Goal: Navigation & Orientation: Understand site structure

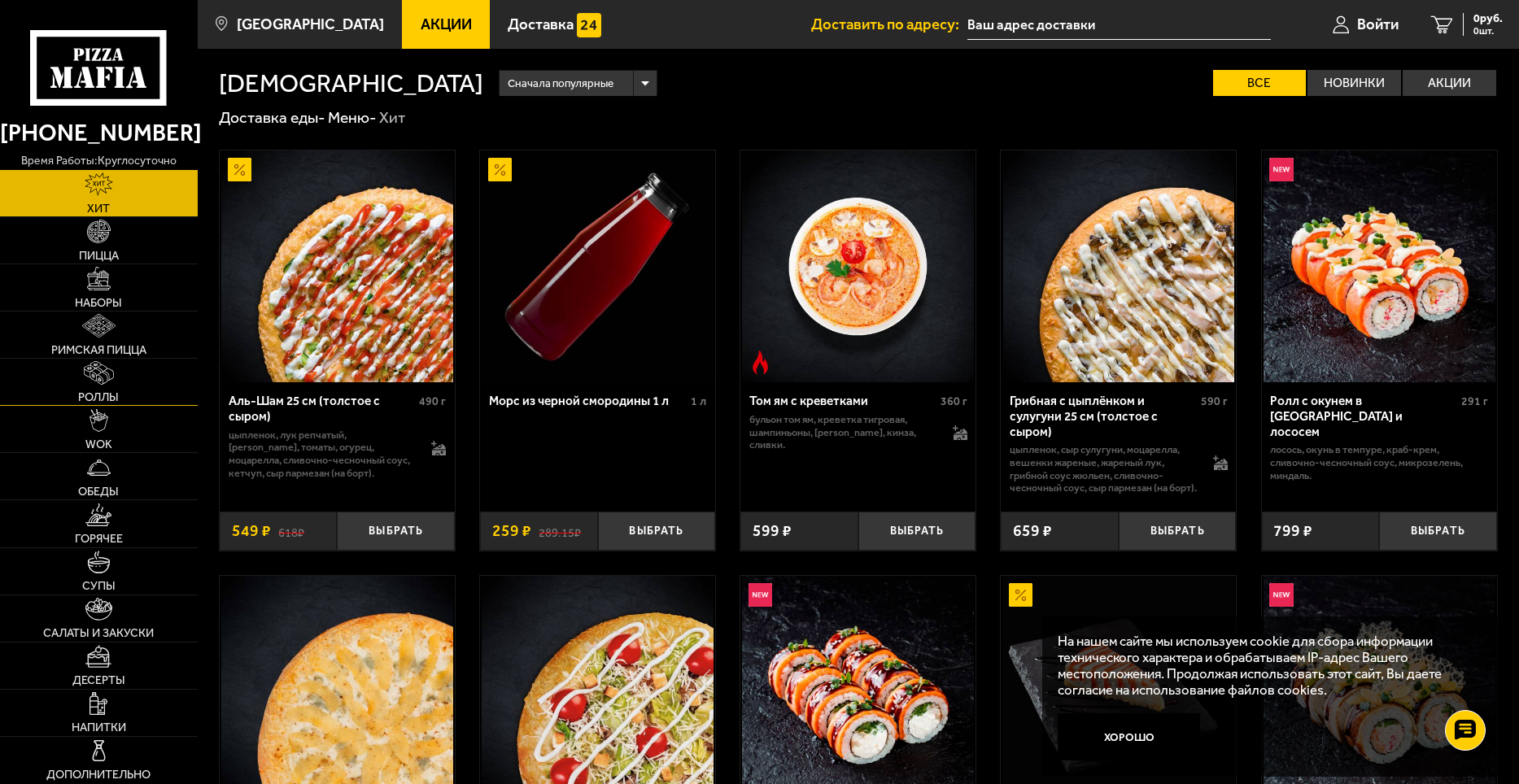
click at [84, 391] on span "Роллы" at bounding box center [99, 397] width 41 height 11
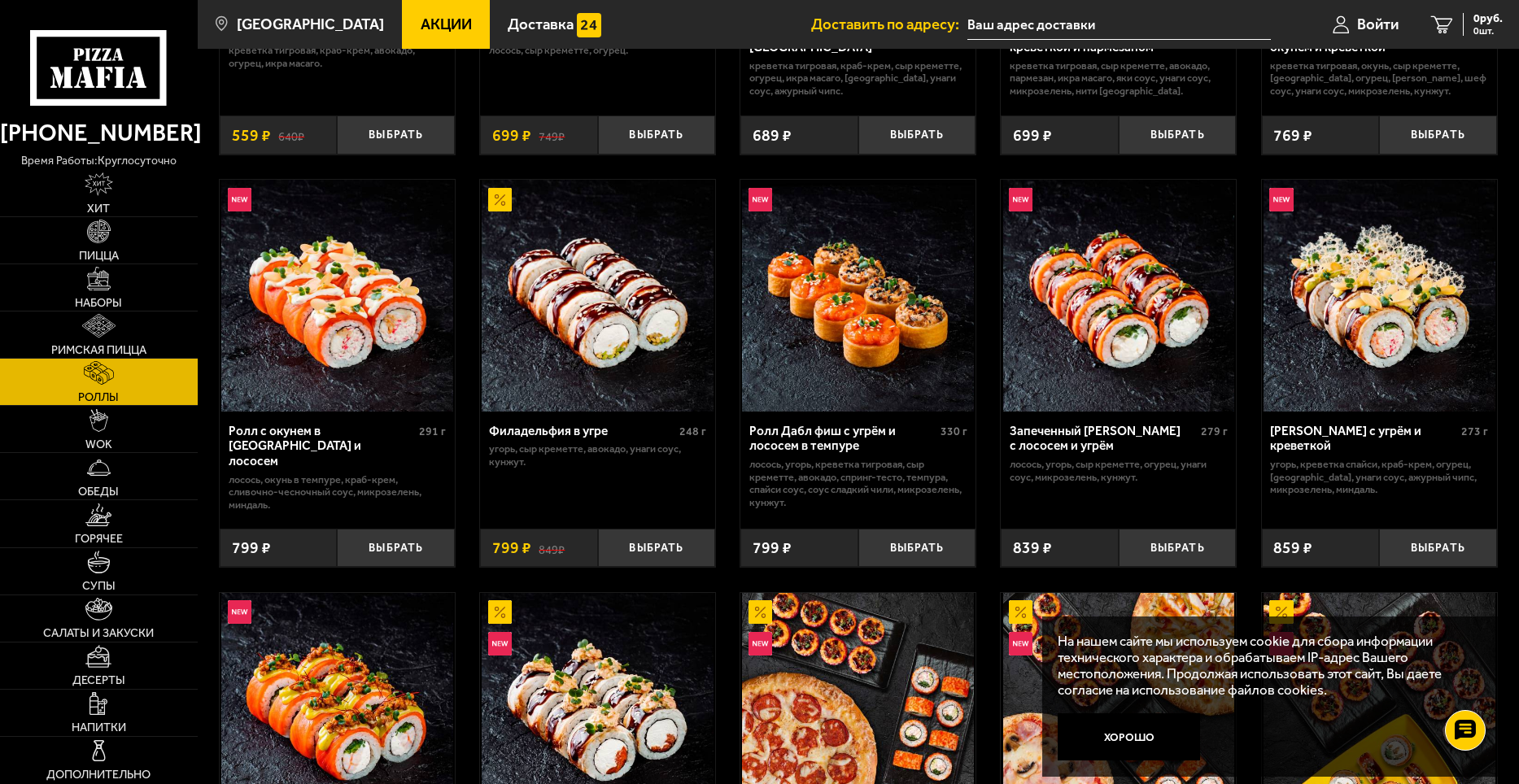
scroll to position [407, 0]
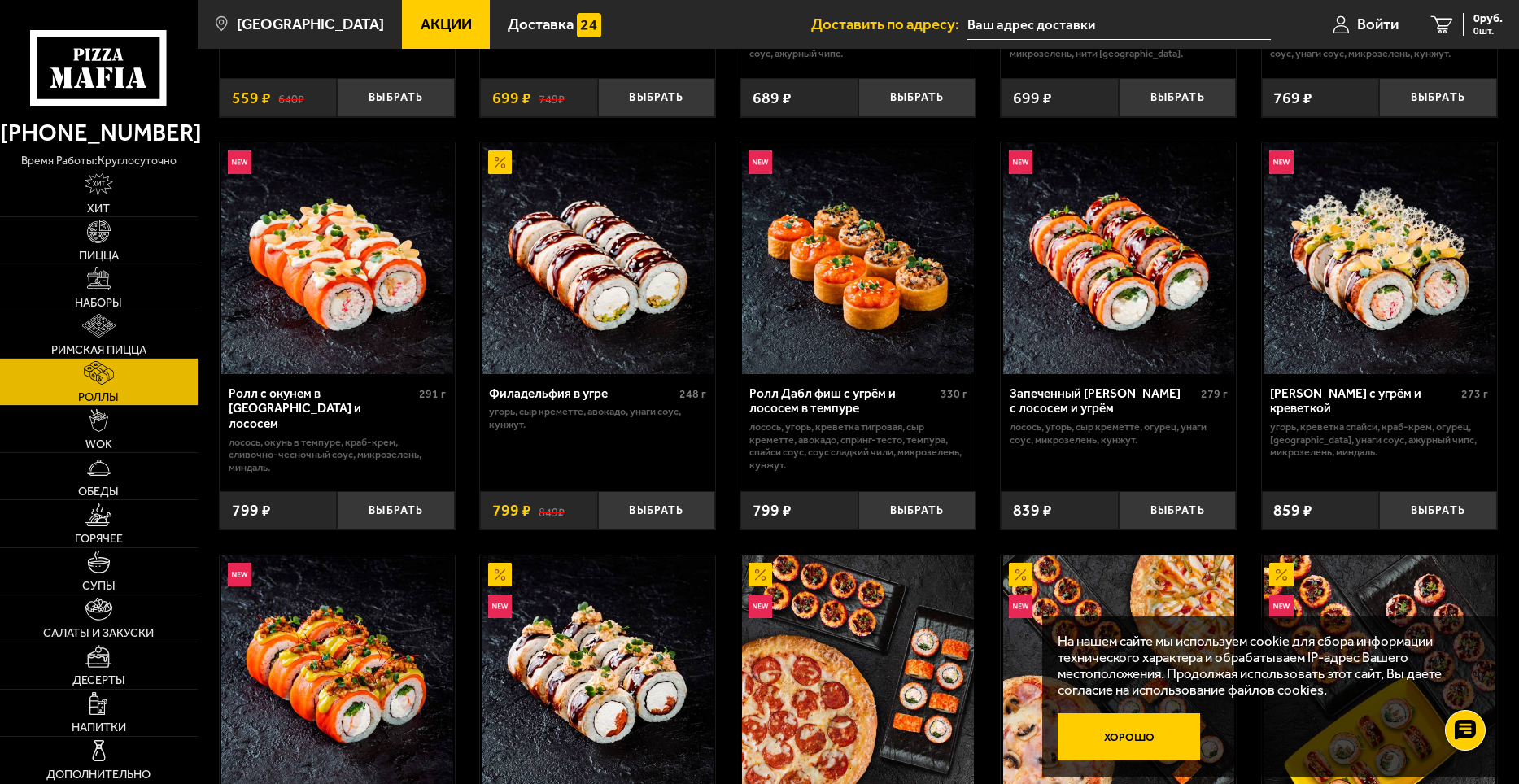
click at [1124, 738] on button "Хорошо" at bounding box center [1129, 737] width 142 height 47
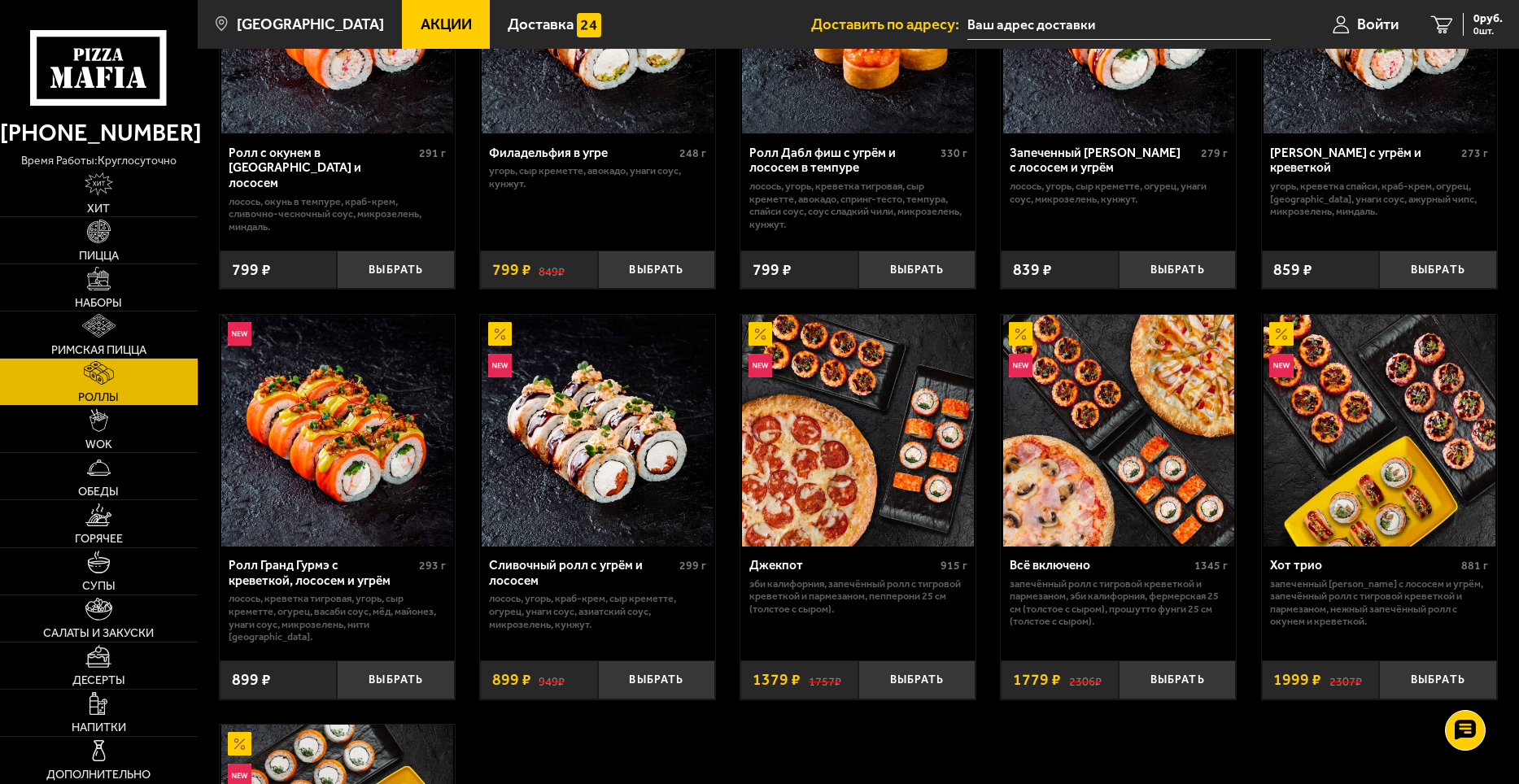
scroll to position [732, 0]
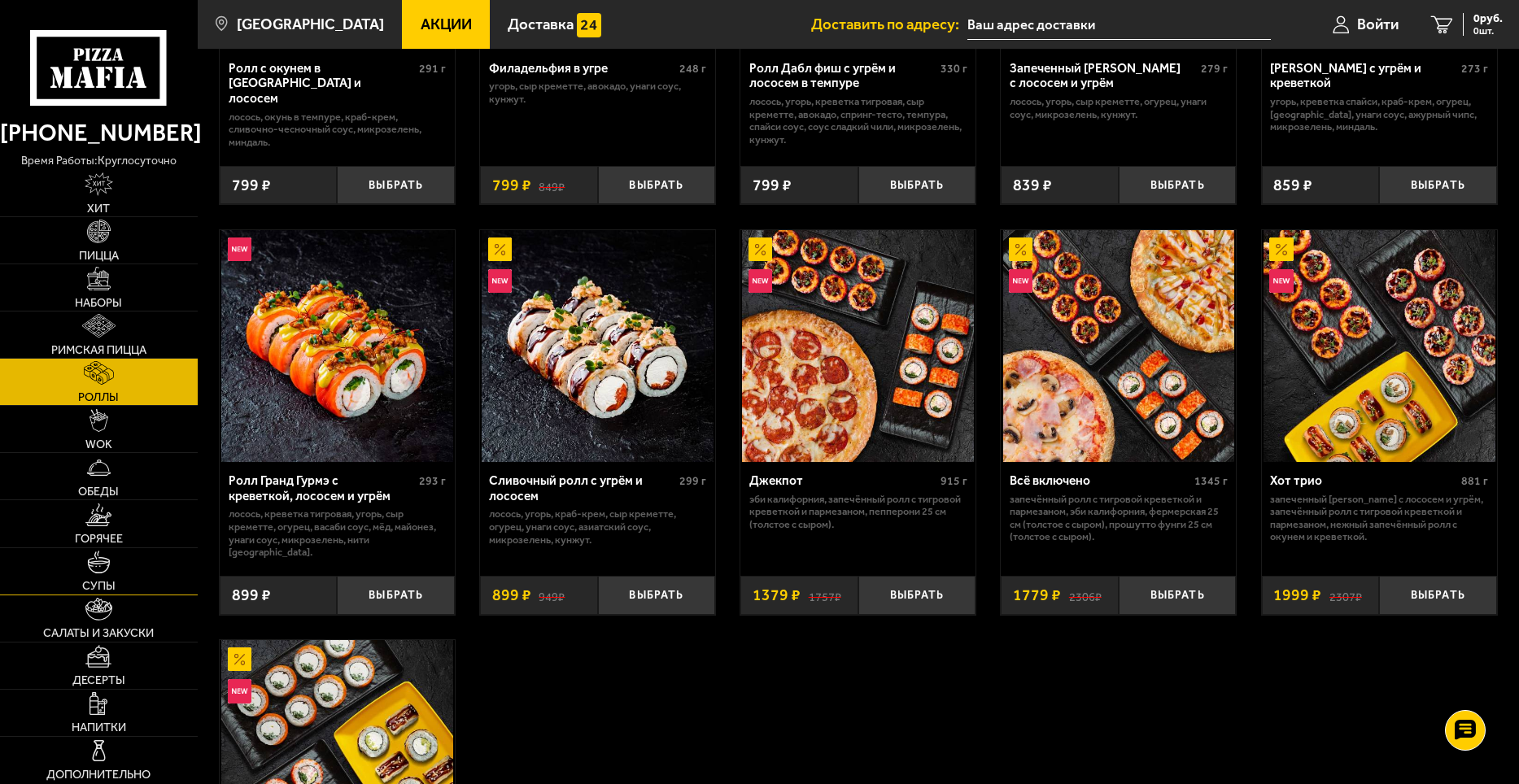
click at [91, 572] on img at bounding box center [99, 562] width 24 height 24
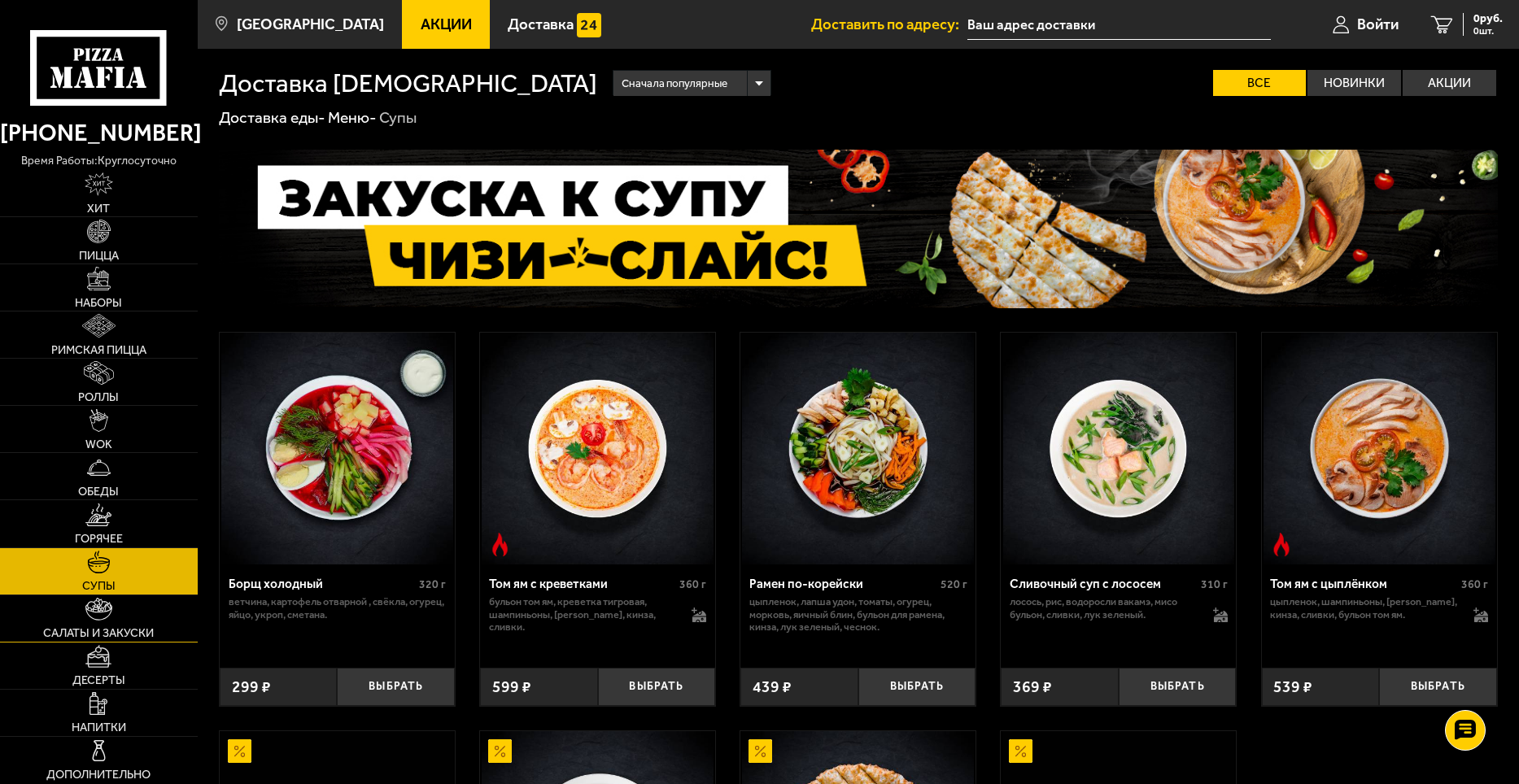
click at [135, 618] on link "Салаты и закуски" at bounding box center [99, 618] width 198 height 47
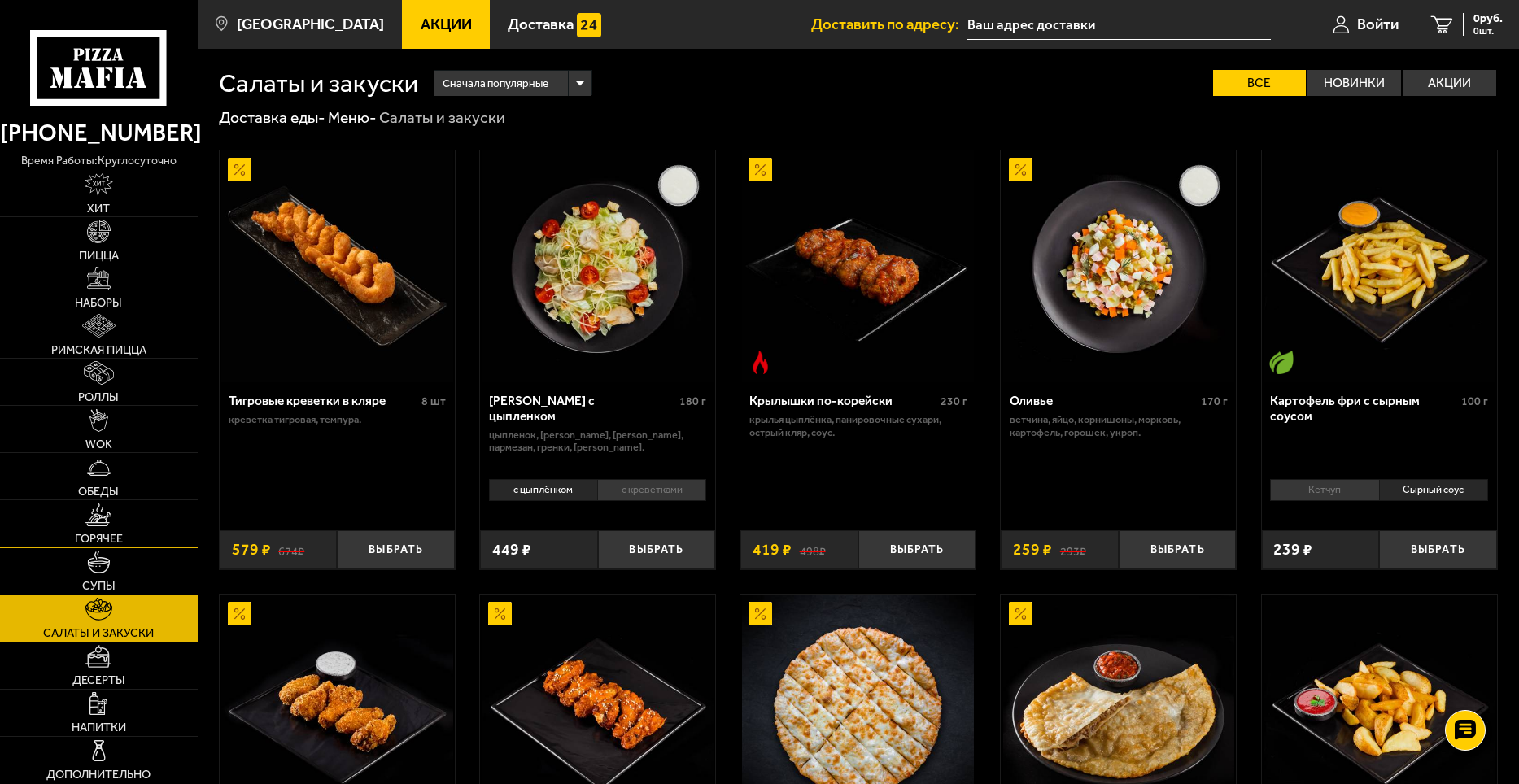
click at [92, 526] on img at bounding box center [99, 515] width 26 height 24
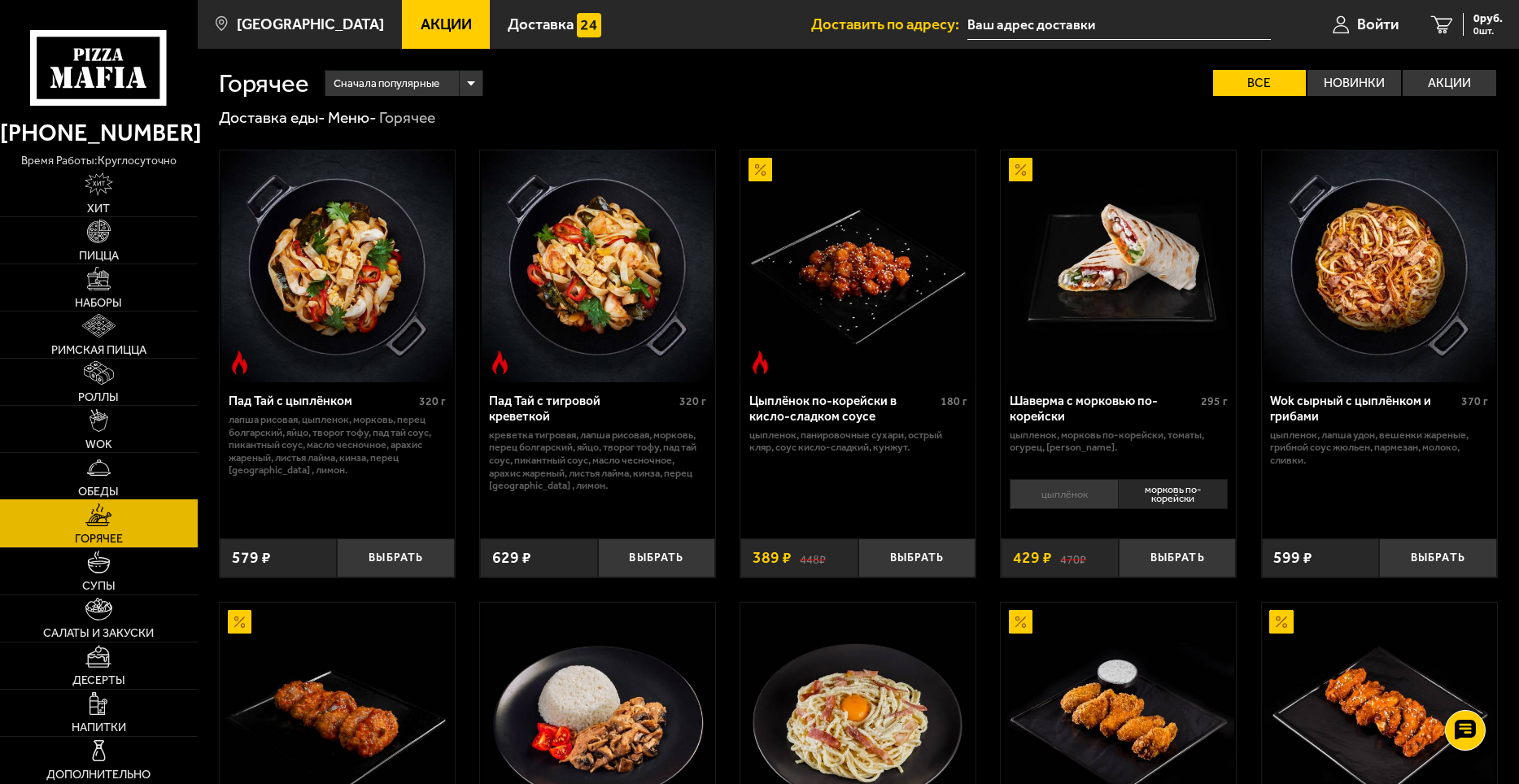
click at [102, 474] on img at bounding box center [99, 468] width 24 height 24
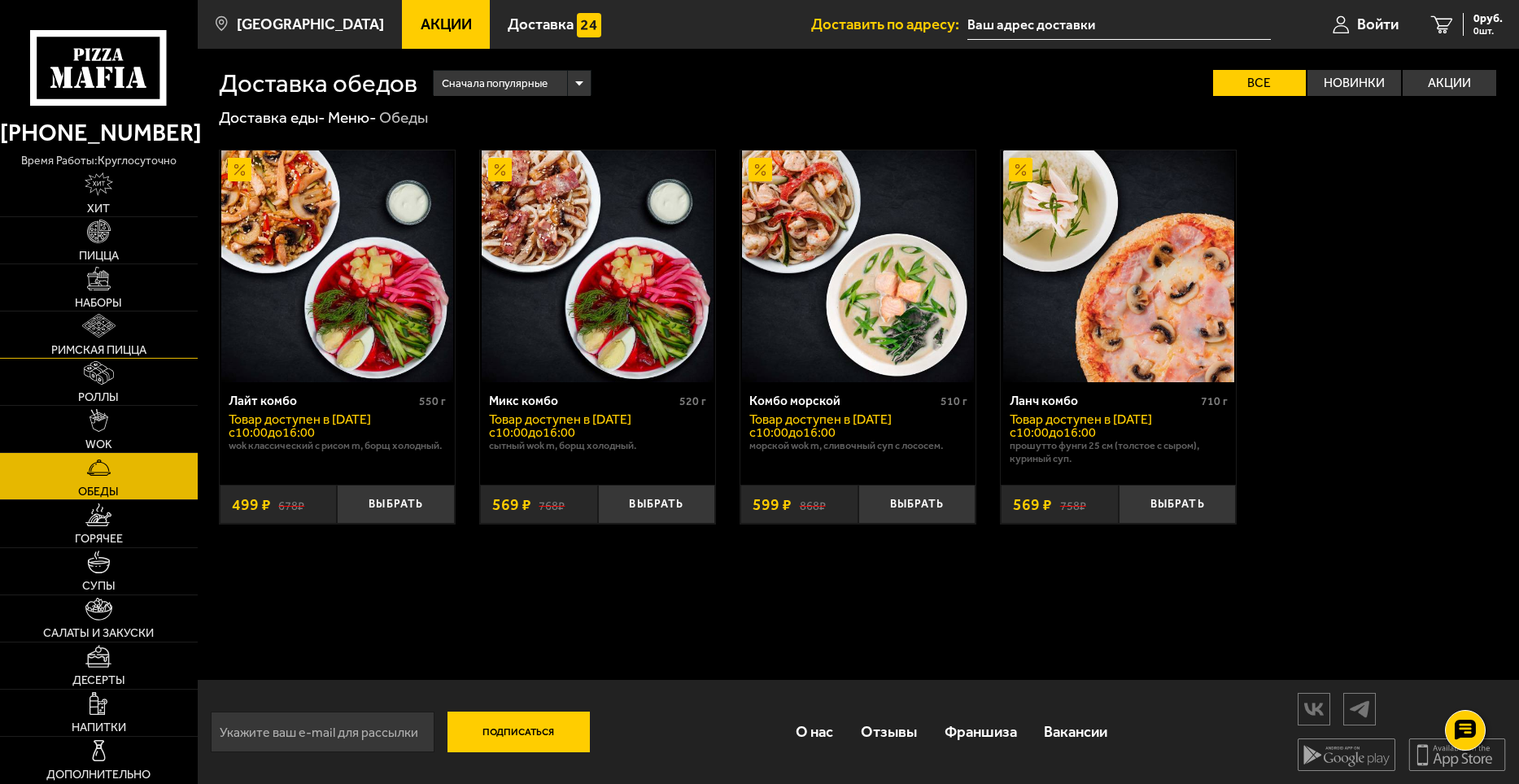
click at [100, 346] on span "Римская пицца" at bounding box center [99, 350] width 96 height 11
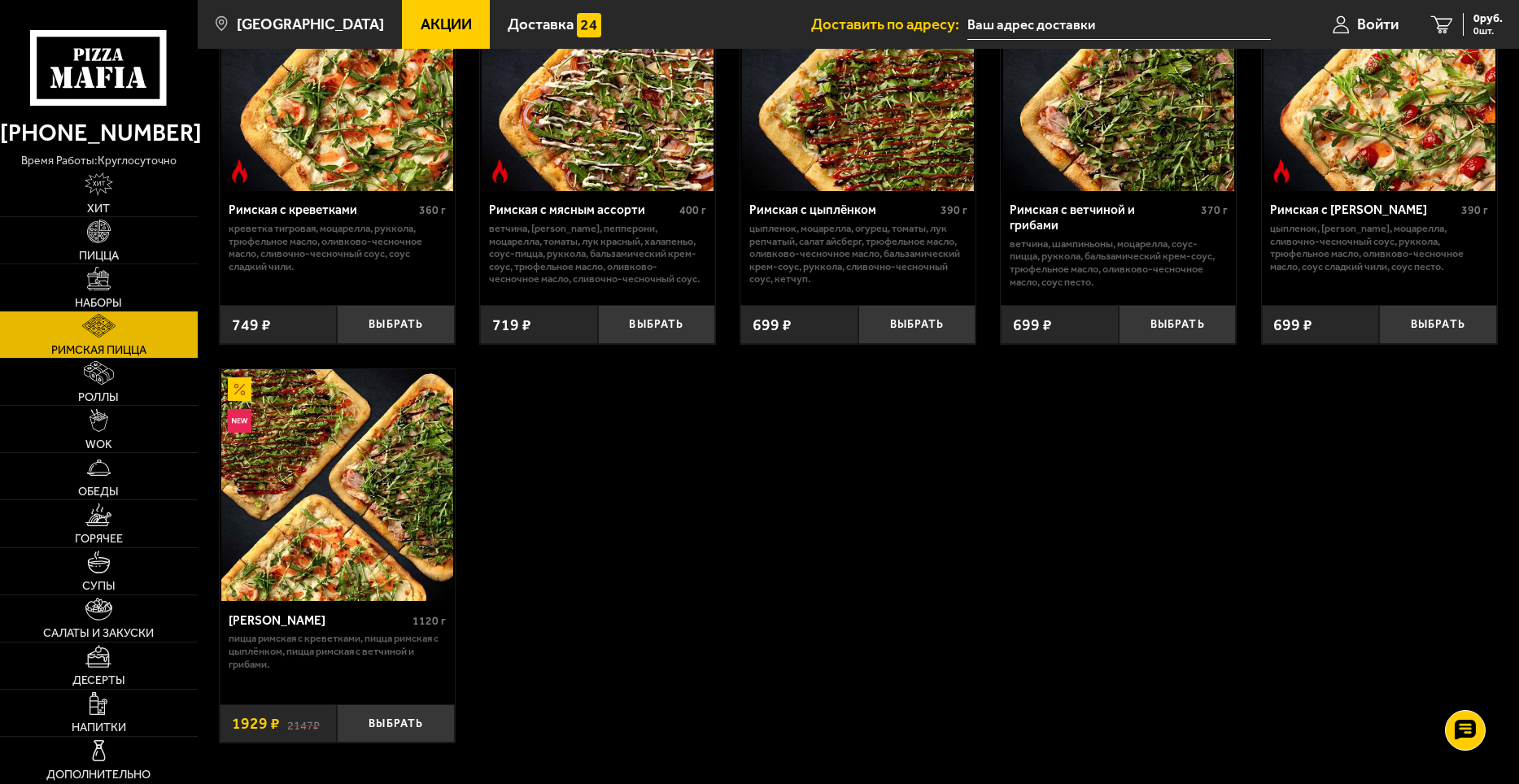
scroll to position [163, 0]
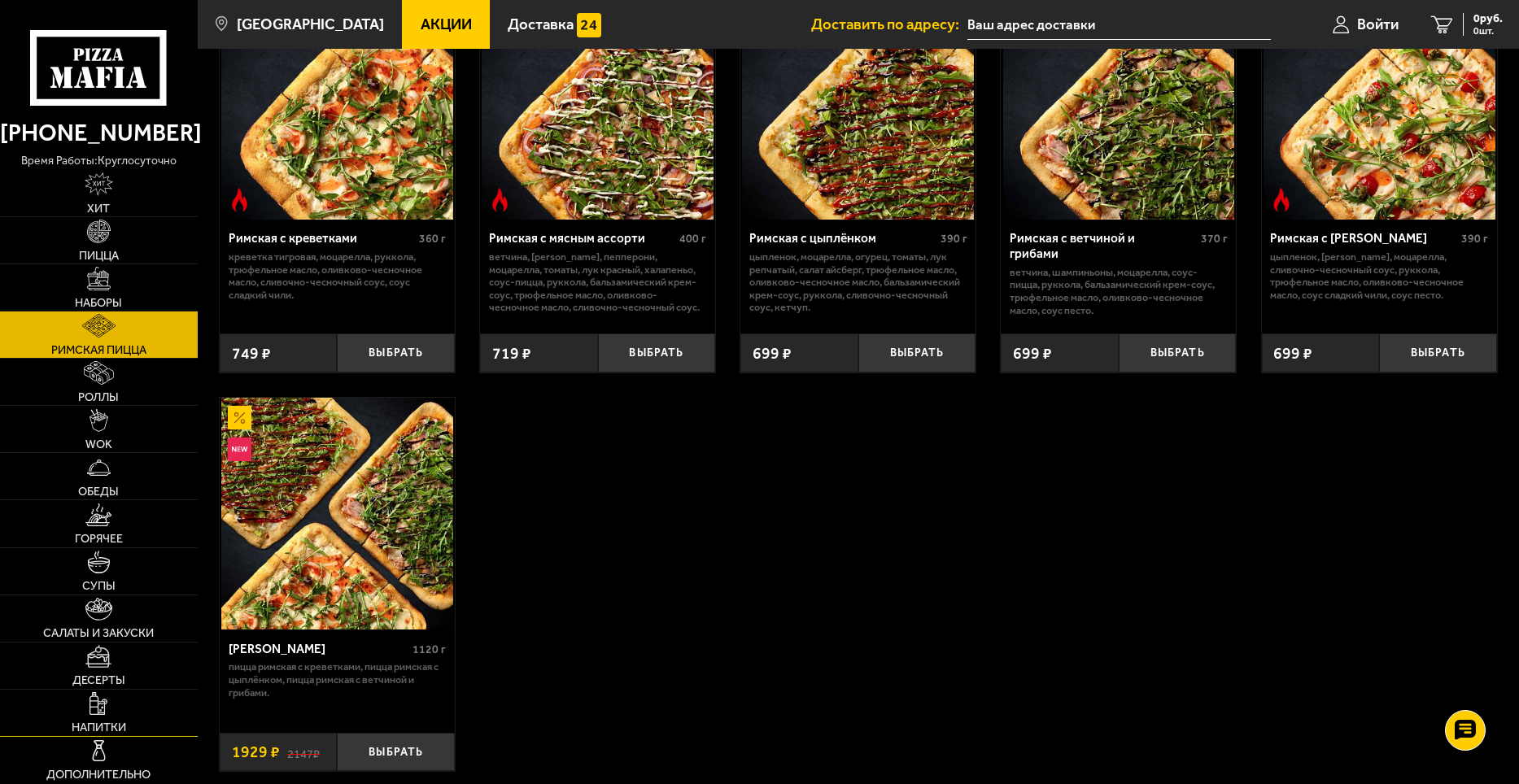
click at [108, 715] on link "Напитки" at bounding box center [99, 713] width 198 height 47
